Goal: Transaction & Acquisition: Book appointment/travel/reservation

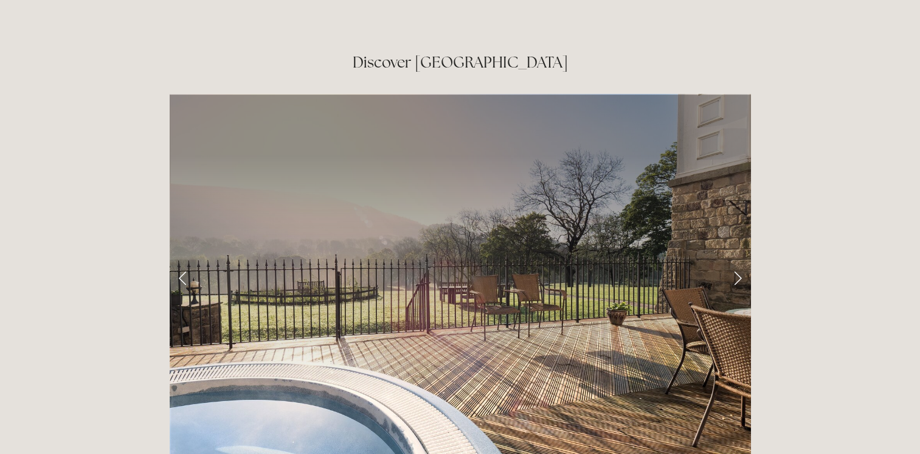
scroll to position [2006, 0]
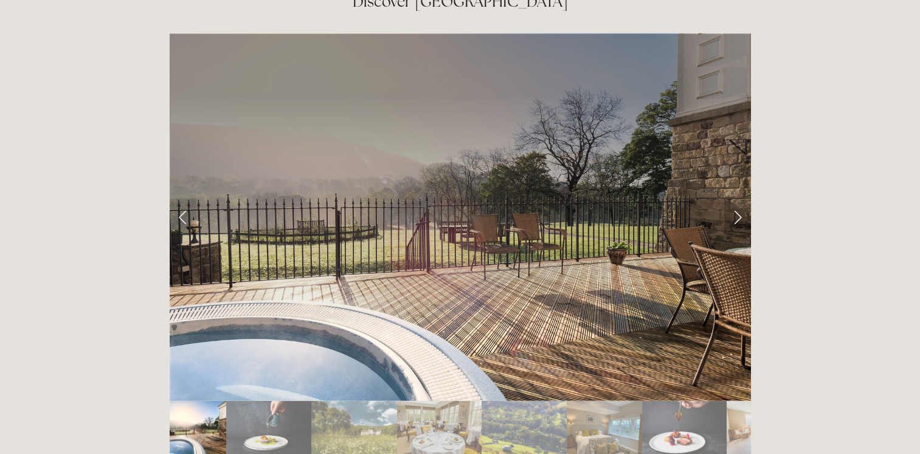
click at [739, 198] on link "Next Slide" at bounding box center [737, 216] width 27 height 36
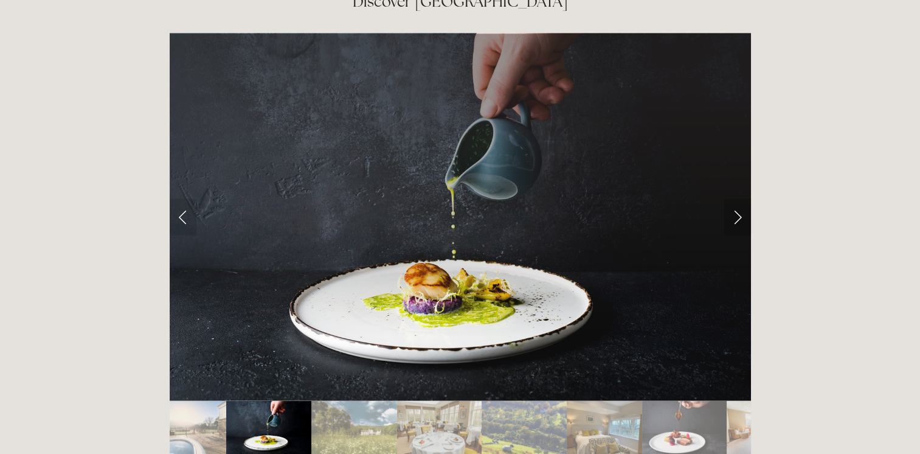
click at [739, 198] on link "Next Slide" at bounding box center [737, 216] width 27 height 36
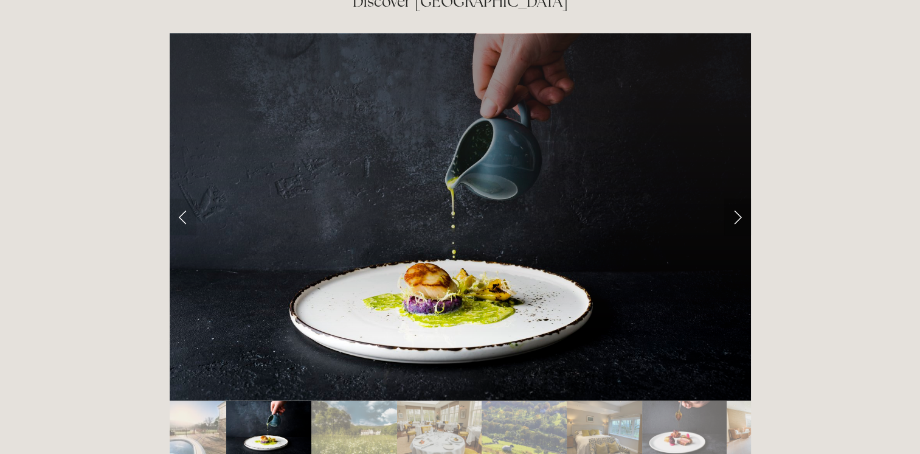
click at [734, 198] on link "Next Slide" at bounding box center [737, 216] width 27 height 36
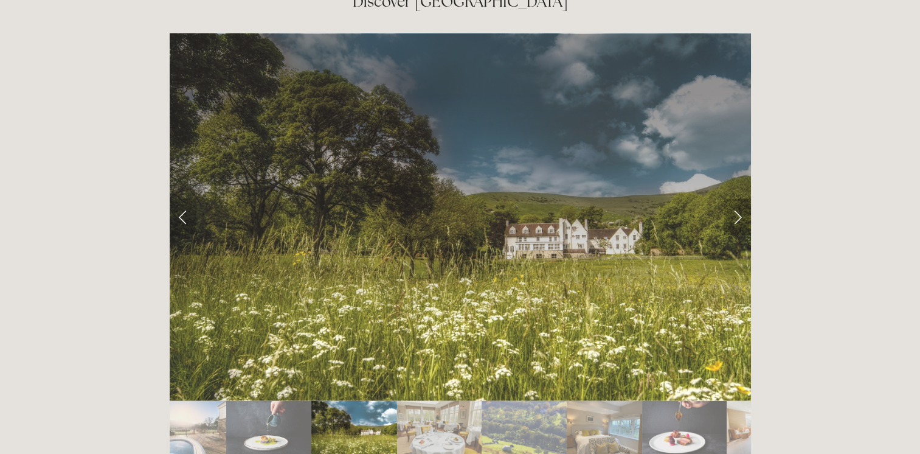
click at [732, 198] on link "Next Slide" at bounding box center [737, 216] width 27 height 36
click at [734, 198] on link "Next Slide" at bounding box center [737, 216] width 27 height 36
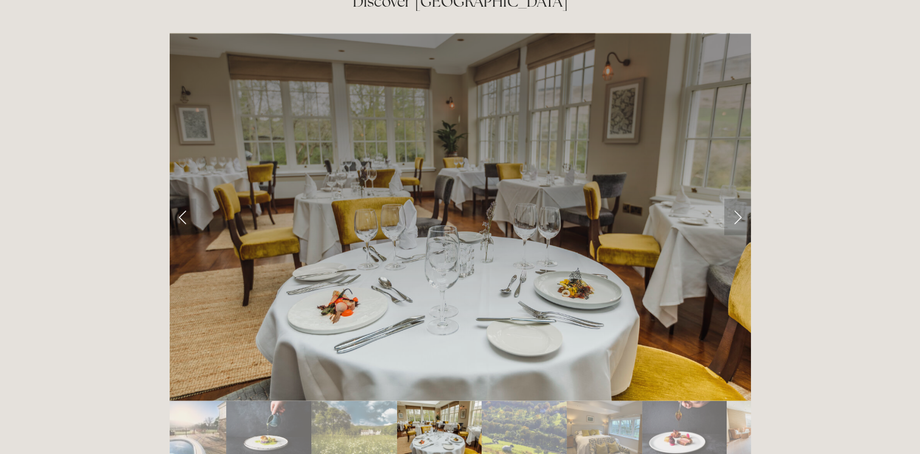
click at [734, 198] on link "Next Slide" at bounding box center [737, 216] width 27 height 36
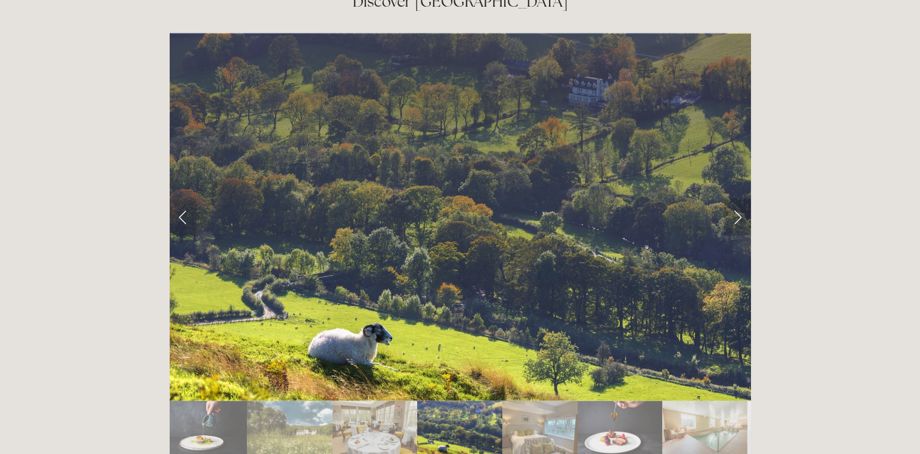
click at [734, 198] on link "Next Slide" at bounding box center [737, 216] width 27 height 36
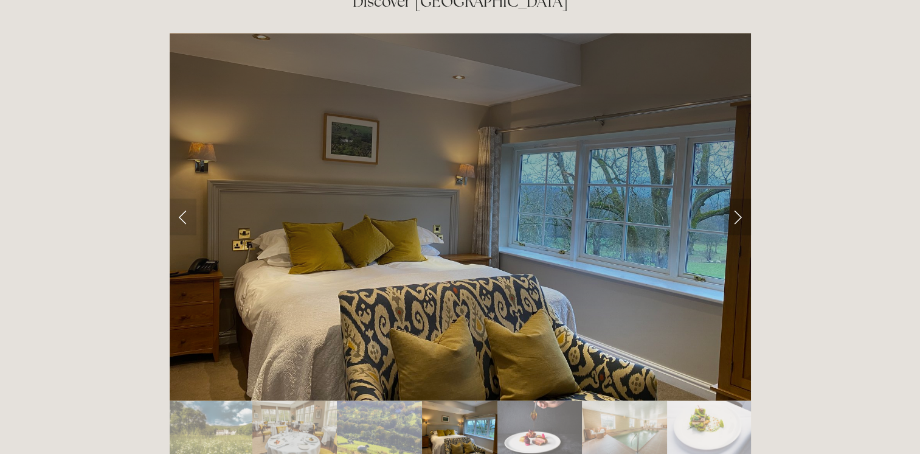
click at [734, 198] on link "Next Slide" at bounding box center [737, 216] width 27 height 36
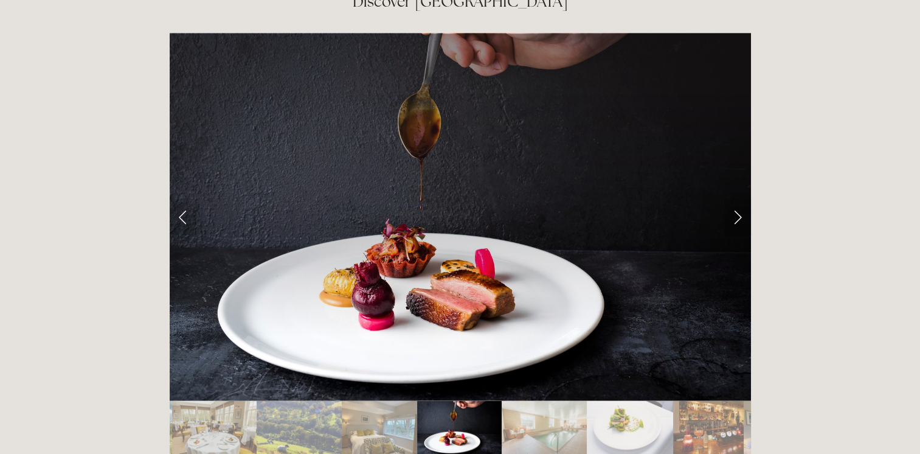
click at [734, 198] on link "Next Slide" at bounding box center [737, 216] width 27 height 36
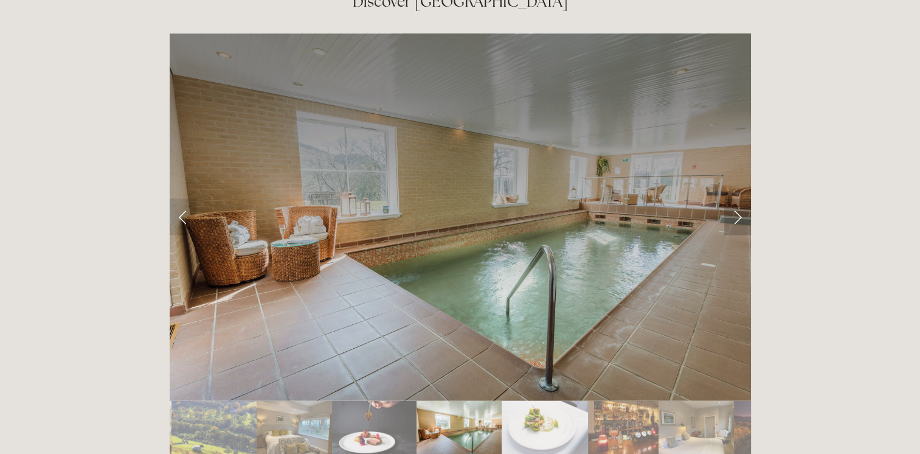
click at [734, 198] on link "Next Slide" at bounding box center [737, 216] width 27 height 36
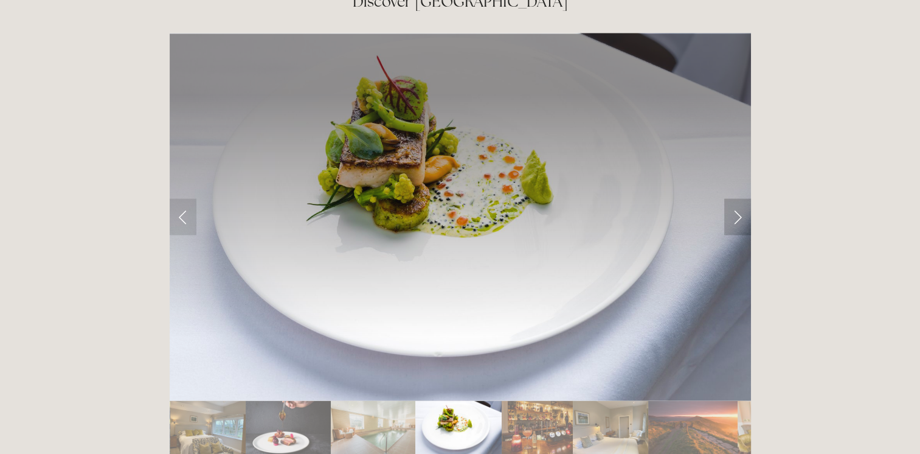
click at [734, 198] on link "Next Slide" at bounding box center [737, 216] width 27 height 36
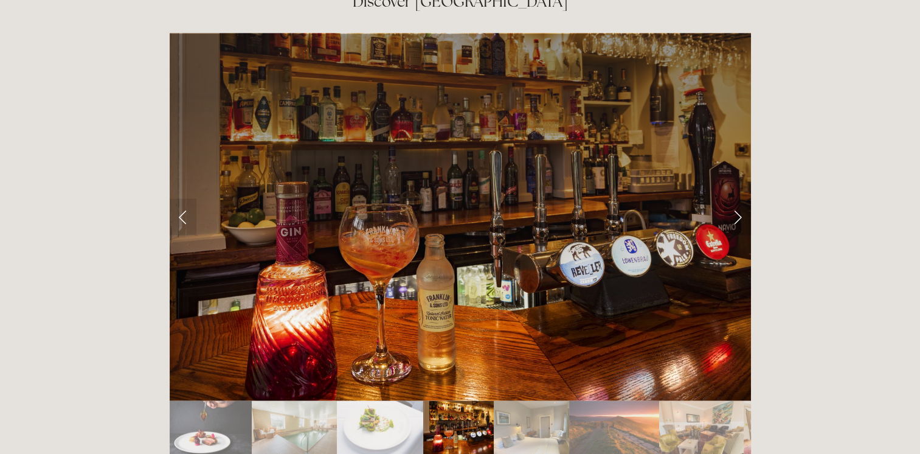
click at [734, 198] on link "Next Slide" at bounding box center [737, 216] width 27 height 36
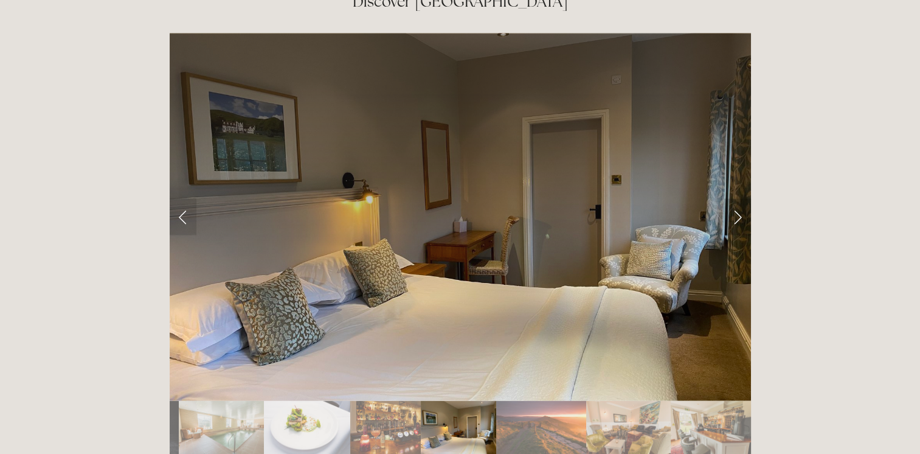
click at [734, 198] on link "Next Slide" at bounding box center [737, 216] width 27 height 36
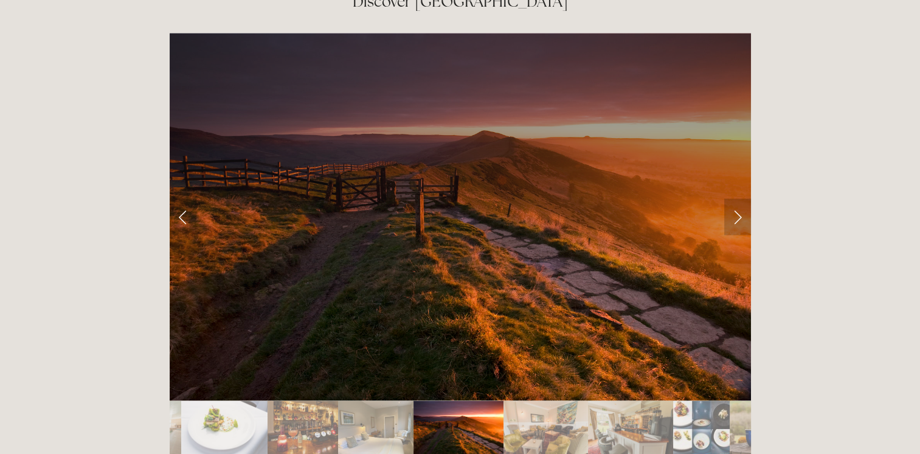
click at [734, 198] on link "Next Slide" at bounding box center [737, 216] width 27 height 36
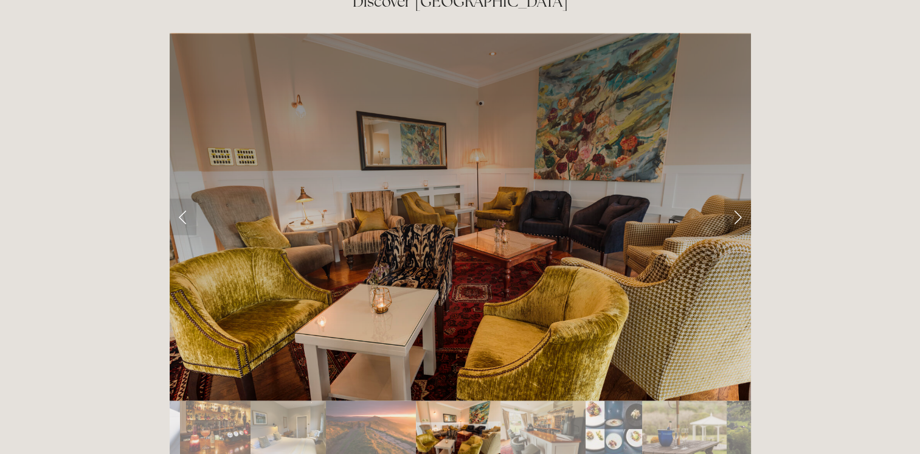
click at [734, 198] on link "Next Slide" at bounding box center [737, 216] width 27 height 36
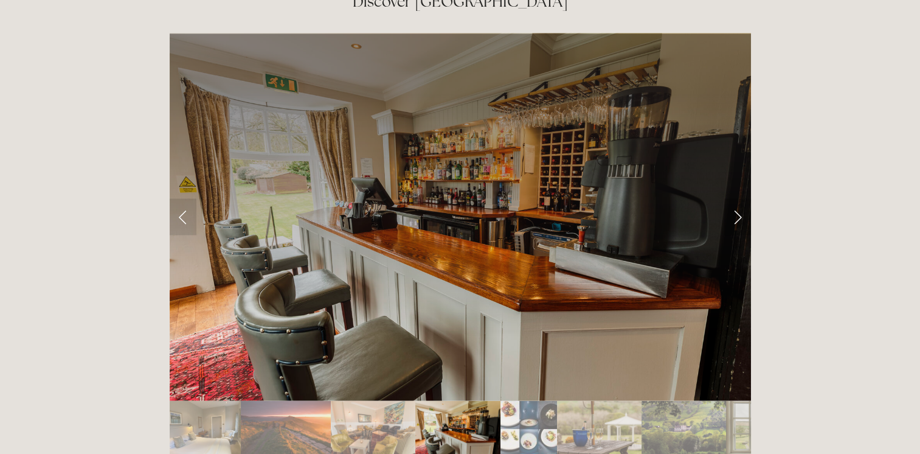
click at [734, 198] on link "Next Slide" at bounding box center [737, 216] width 27 height 36
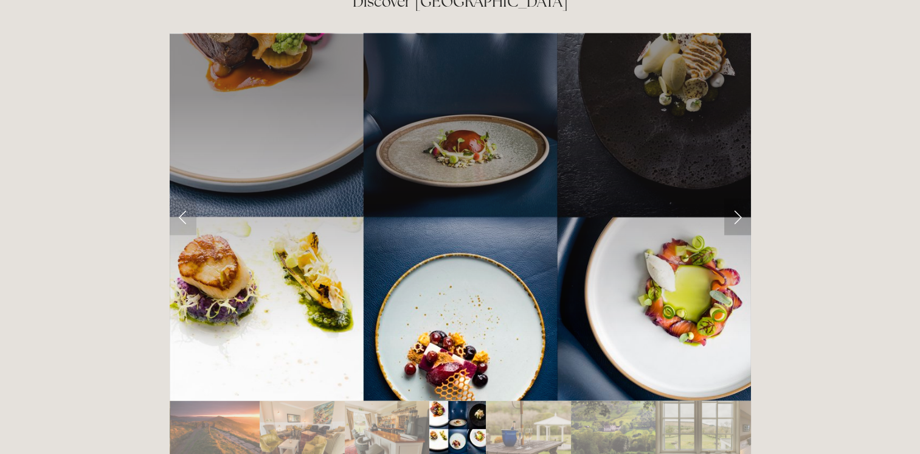
click at [734, 198] on link "Next Slide" at bounding box center [737, 216] width 27 height 36
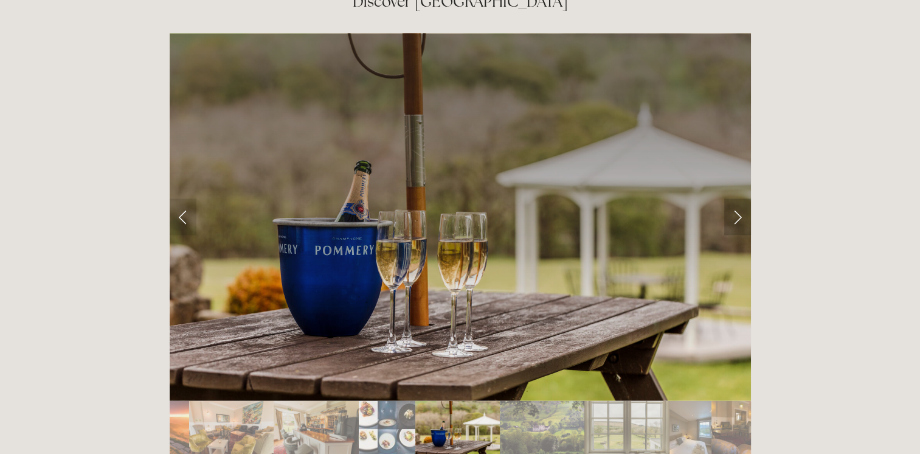
click at [734, 198] on link "Next Slide" at bounding box center [737, 216] width 27 height 36
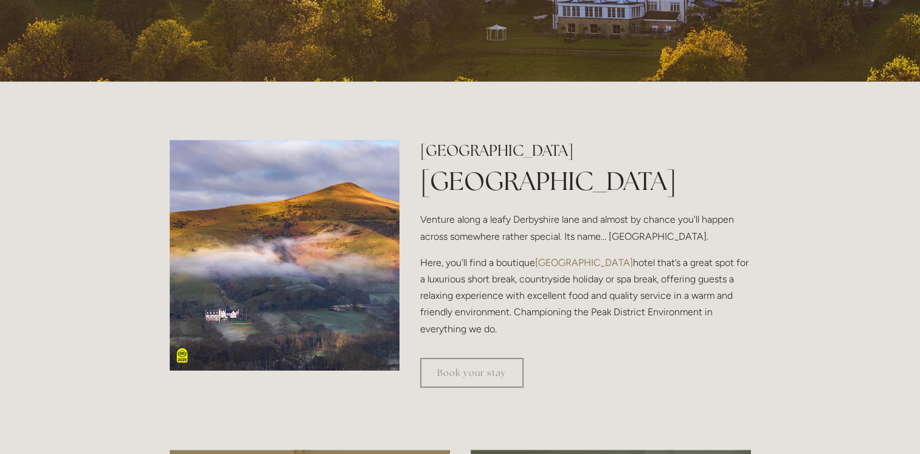
scroll to position [0, 0]
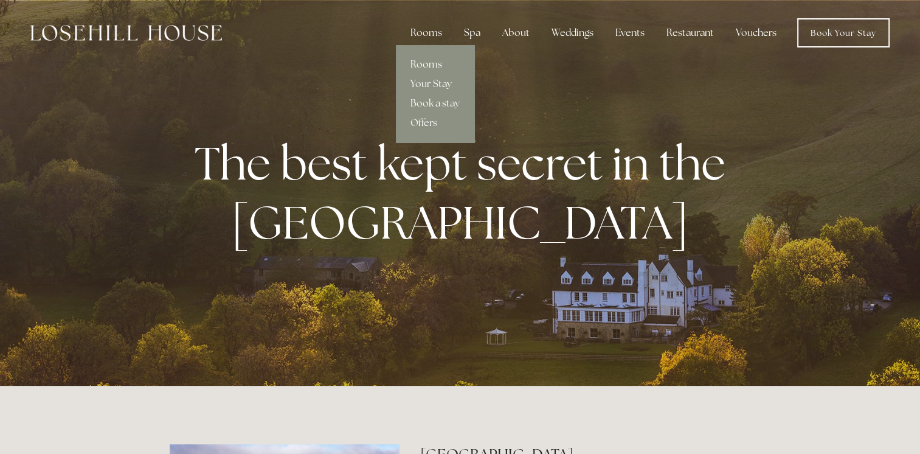
click at [433, 64] on link "Rooms" at bounding box center [435, 64] width 78 height 19
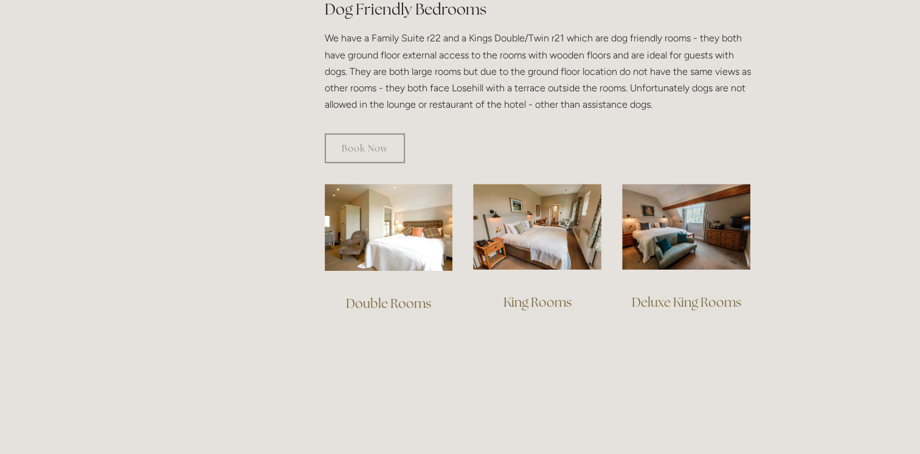
scroll to position [790, 0]
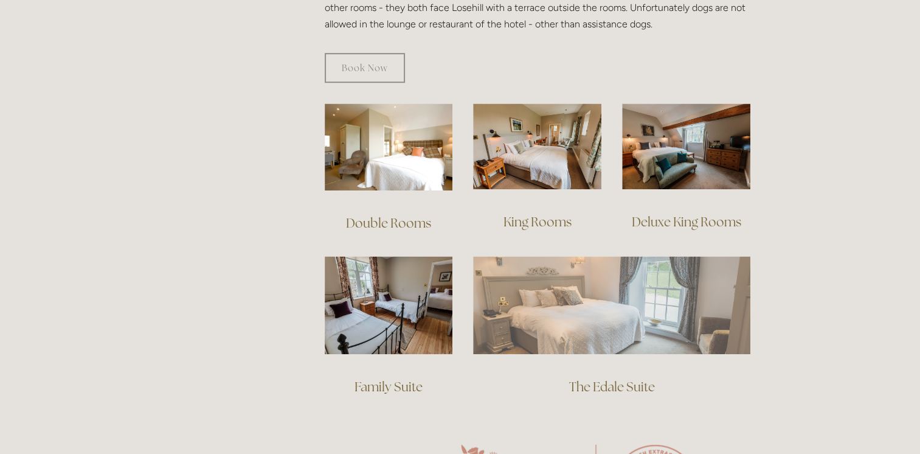
click at [603, 294] on img at bounding box center [611, 304] width 277 height 97
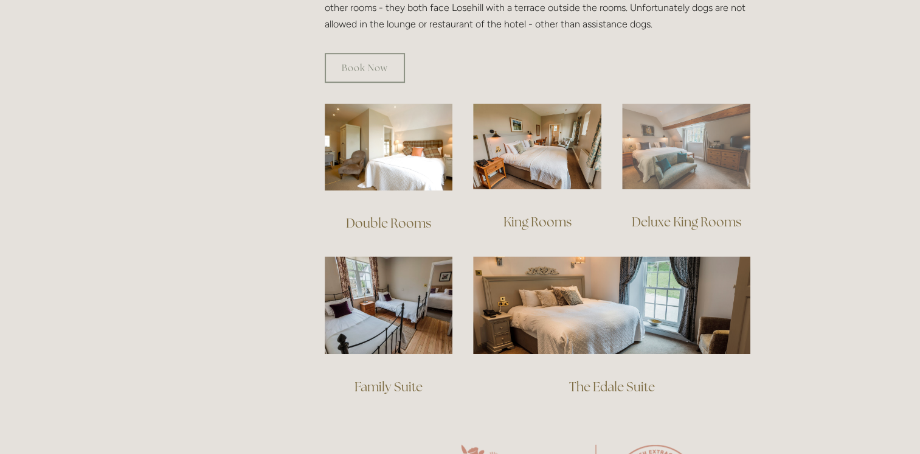
click at [649, 141] on img at bounding box center [686, 146] width 128 height 86
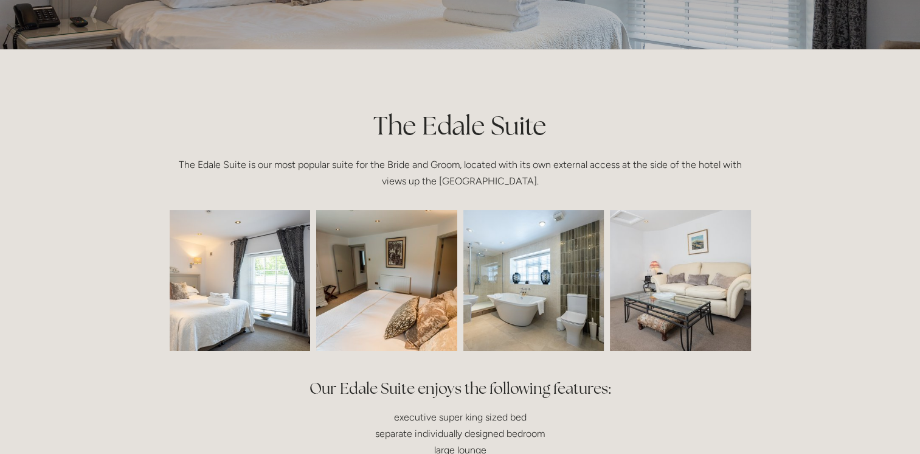
scroll to position [243, 0]
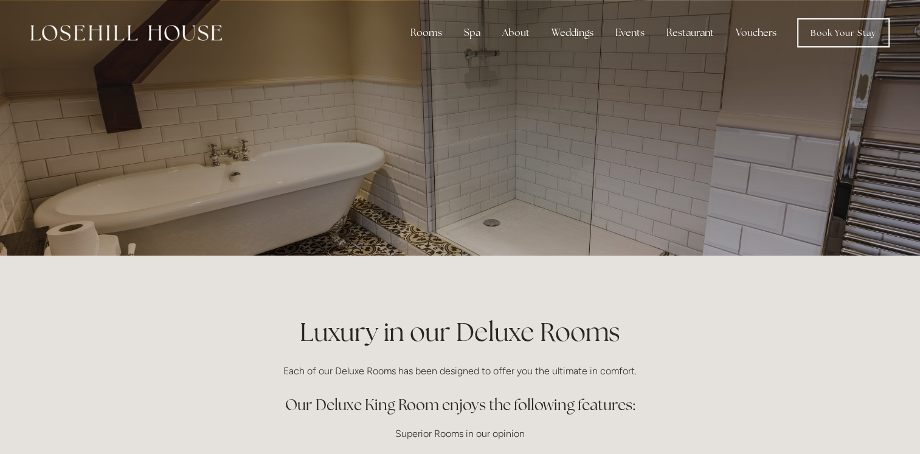
click at [607, 126] on p at bounding box center [460, 127] width 542 height 49
click at [340, 128] on p at bounding box center [460, 127] width 542 height 49
click at [249, 159] on div at bounding box center [460, 127] width 581 height 255
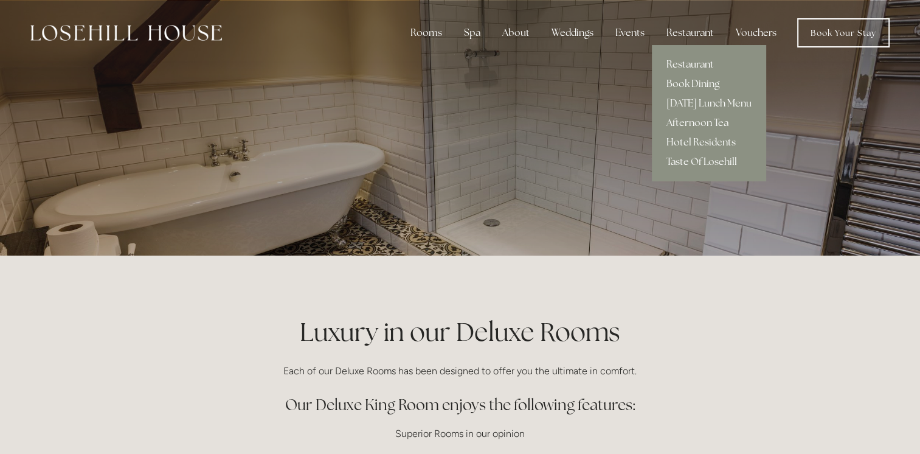
click at [682, 63] on link "Restaurant" at bounding box center [709, 64] width 114 height 19
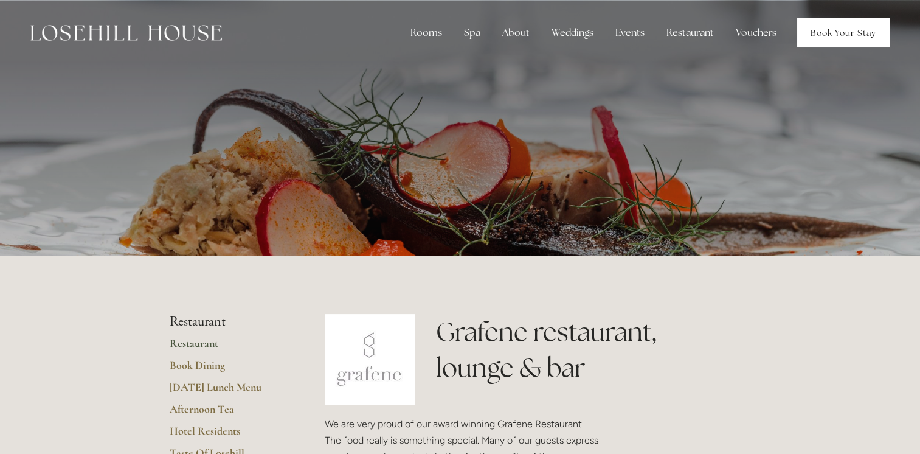
click at [832, 30] on link "Book Your Stay" at bounding box center [843, 32] width 92 height 29
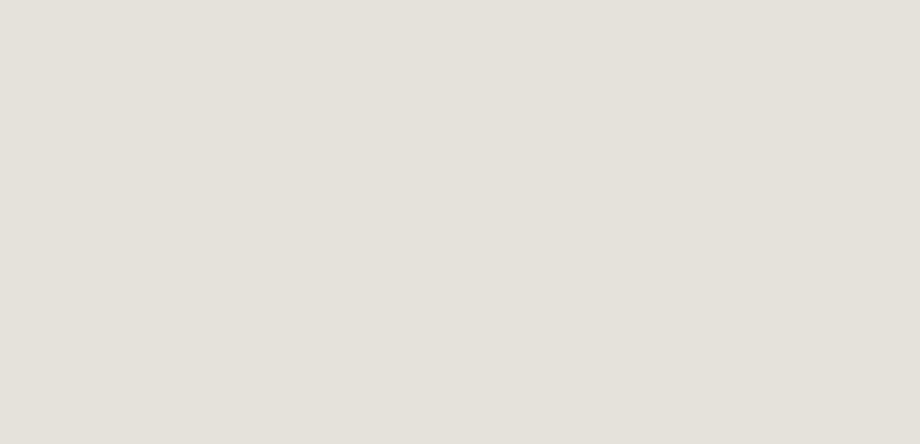
scroll to position [248, 0]
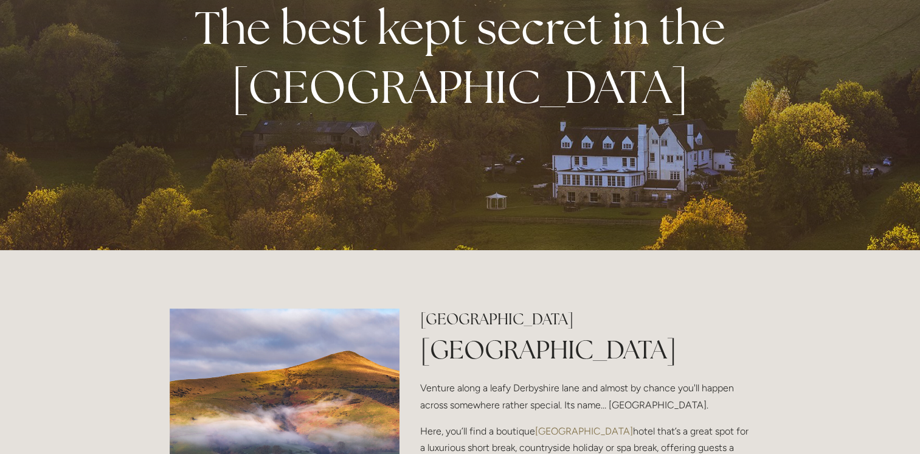
scroll to position [122, 0]
